Goal: Task Accomplishment & Management: Complete application form

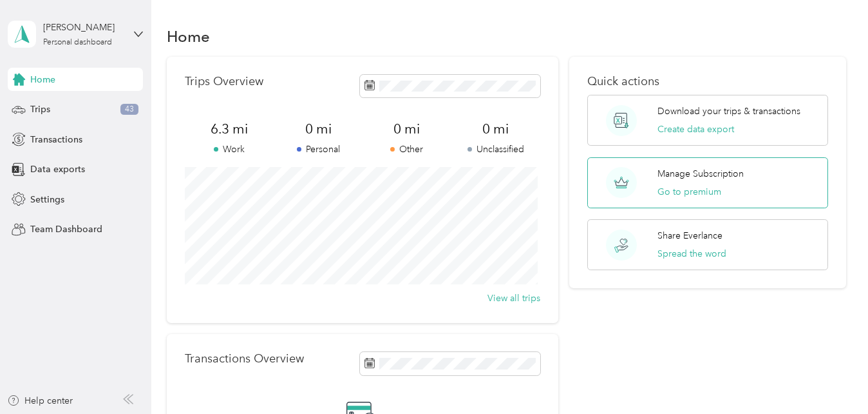
click at [620, 178] on icon at bounding box center [622, 178] width 14 height 5
click at [81, 108] on div "Trips 43" at bounding box center [75, 109] width 135 height 23
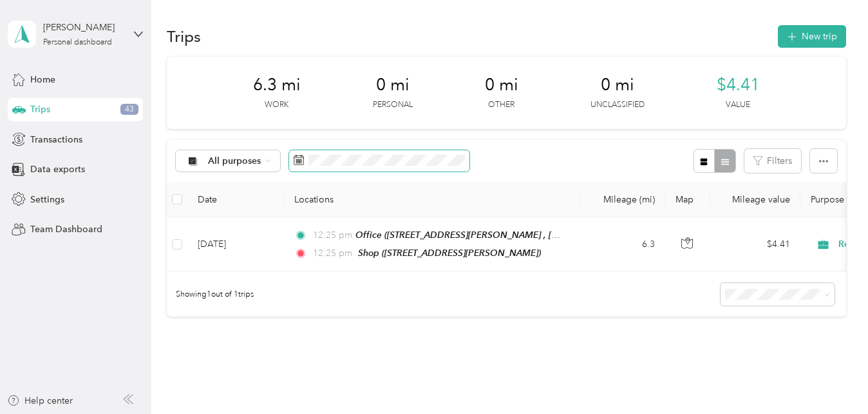
click at [296, 160] on rect at bounding box center [296, 159] width 1 height 1
click at [797, 37] on button "New trip" at bounding box center [812, 36] width 68 height 23
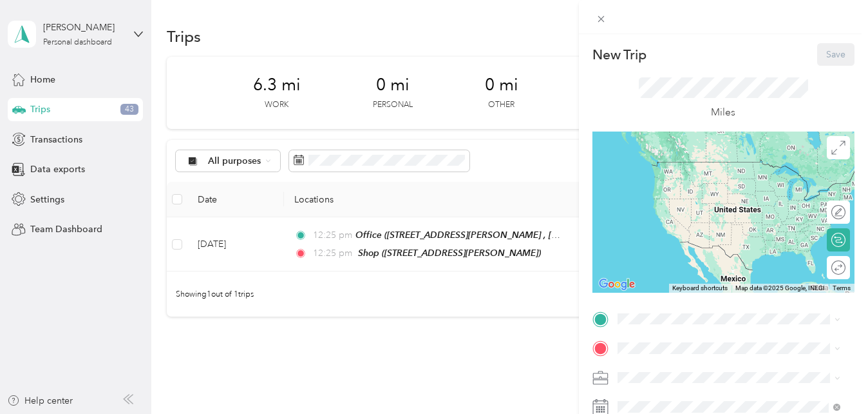
click at [602, 409] on rect at bounding box center [602, 409] width 2 height 2
click at [600, 408] on icon at bounding box center [601, 407] width 16 height 16
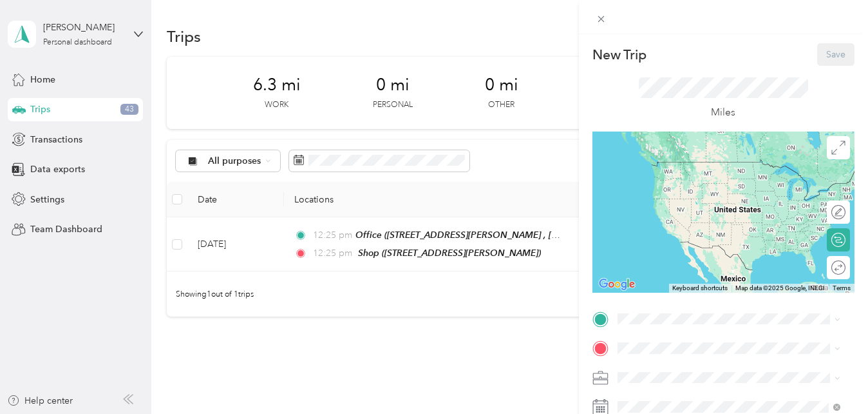
click at [600, 408] on icon at bounding box center [601, 407] width 16 height 16
click at [602, 405] on icon at bounding box center [601, 407] width 16 height 16
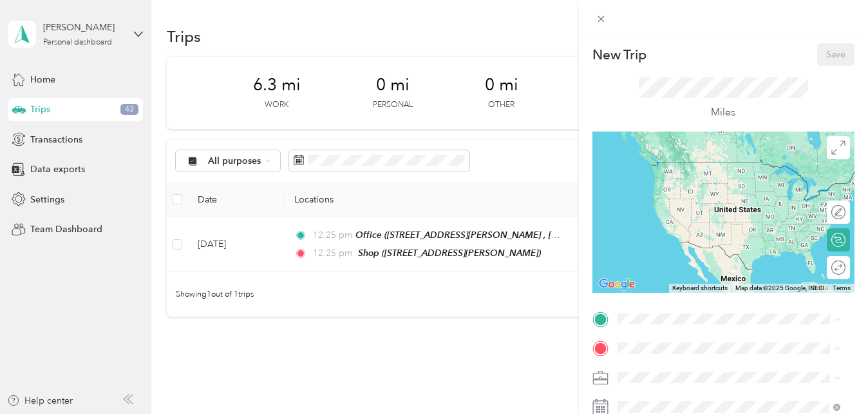
click at [602, 405] on icon at bounding box center [601, 407] width 16 height 16
click at [602, 404] on icon at bounding box center [600, 404] width 15 height 0
click at [599, 408] on icon at bounding box center [601, 407] width 16 height 16
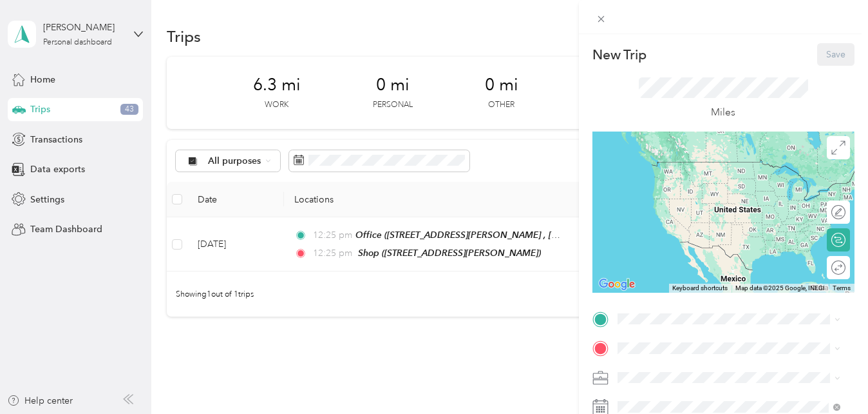
click at [595, 406] on icon at bounding box center [601, 407] width 16 height 16
